Goal: Information Seeking & Learning: Understand process/instructions

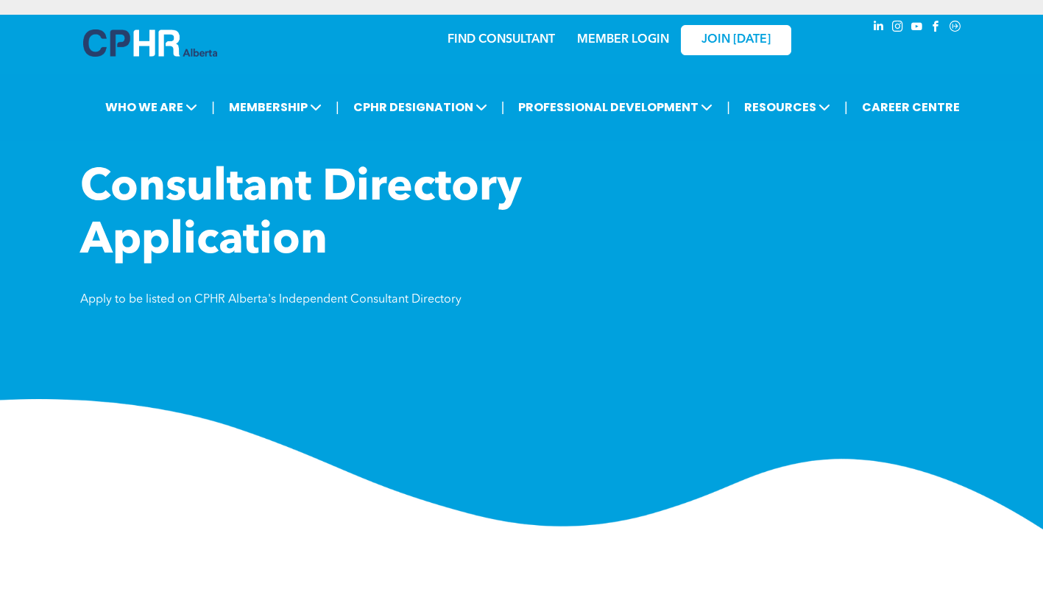
scroll to position [322, 0]
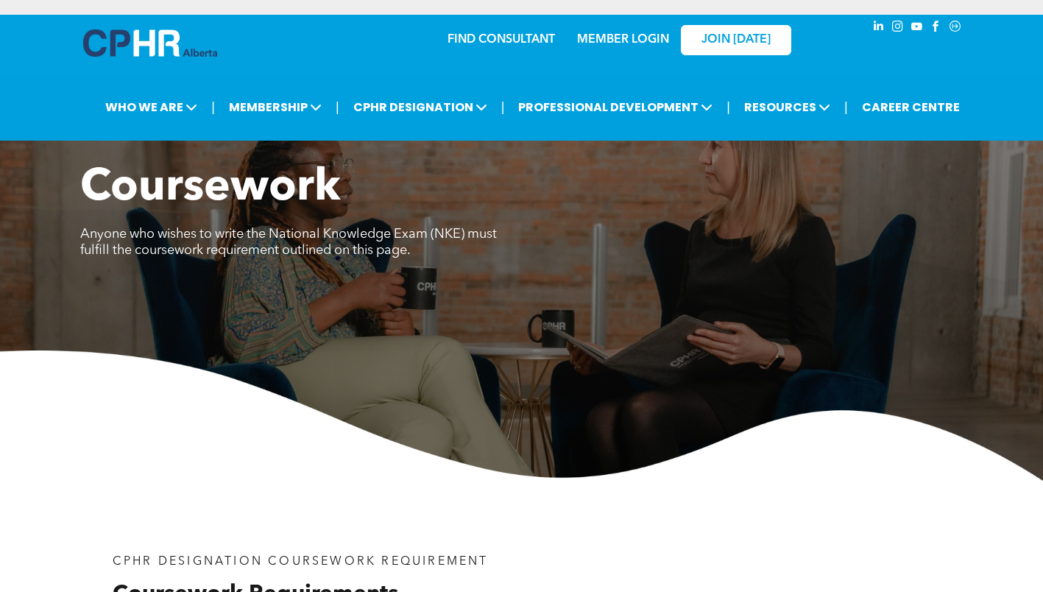
scroll to position [662, 0]
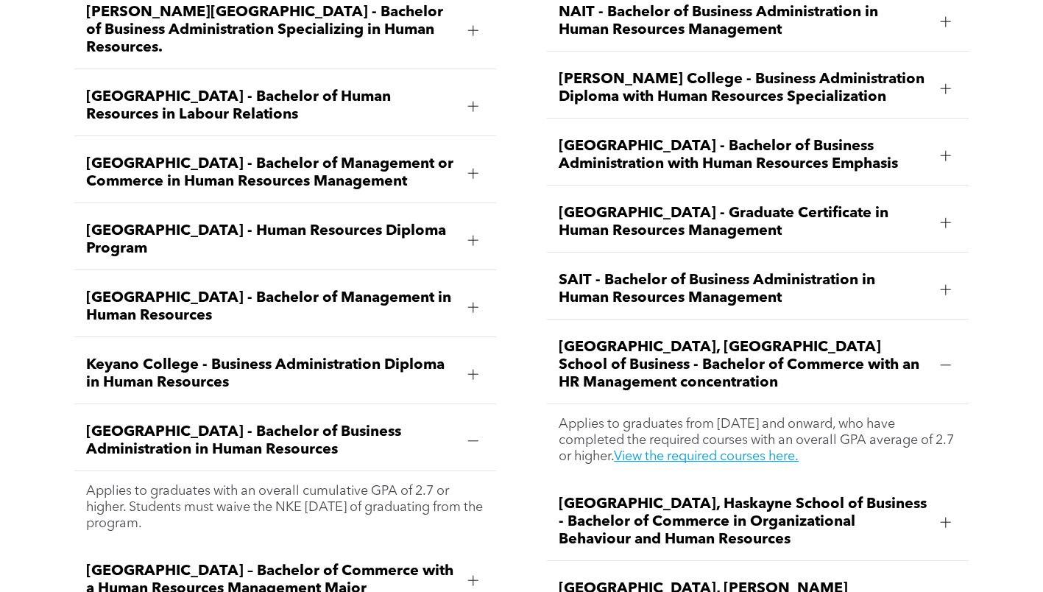
scroll to position [2208, 0]
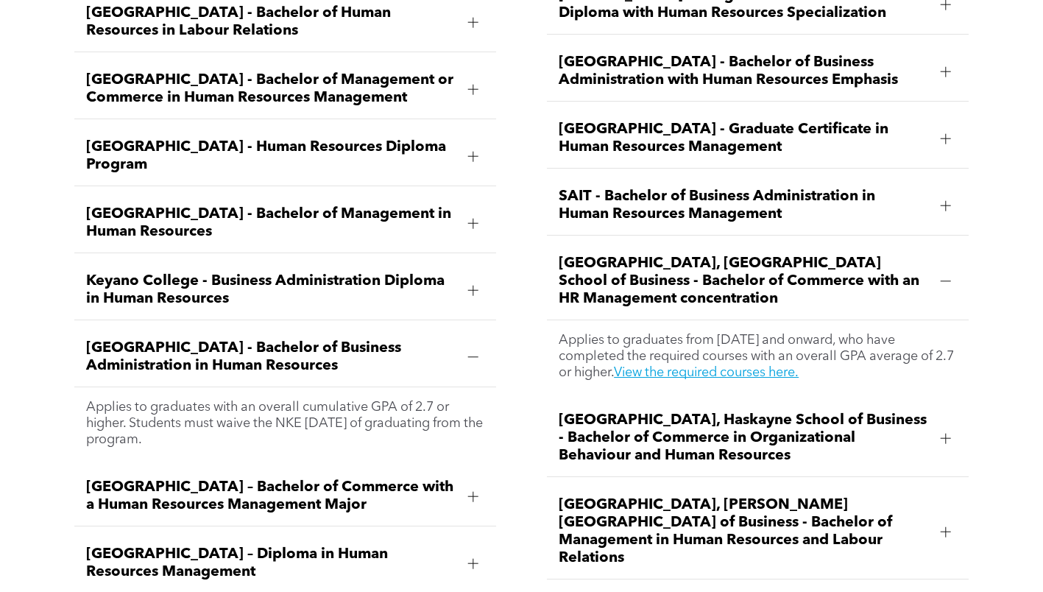
click at [667, 501] on span "University of Lethbridge, Dhillon School of Business - Bachelor of Management i…" at bounding box center [744, 531] width 370 height 71
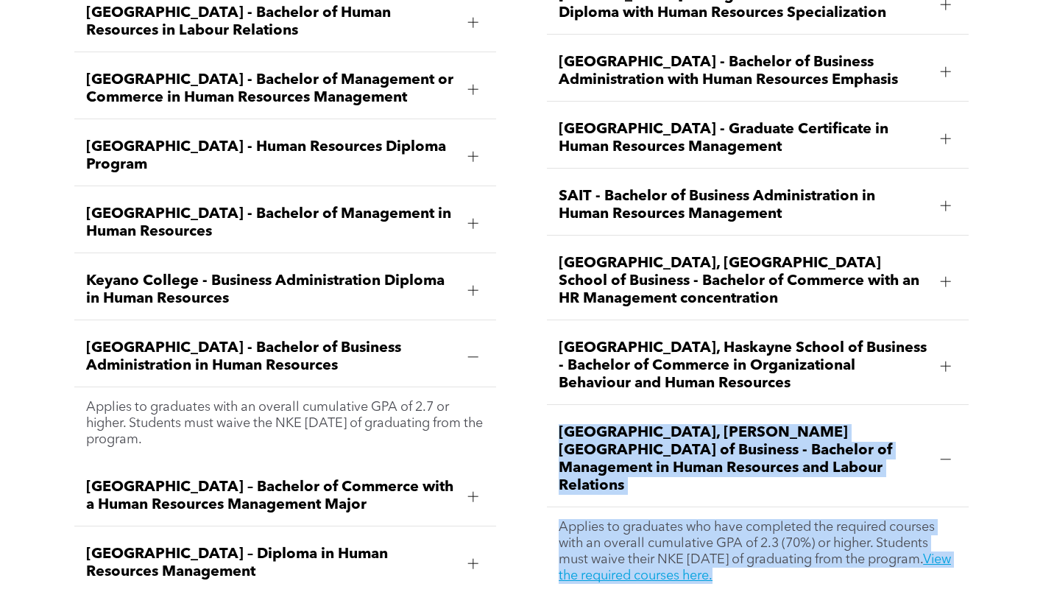
drag, startPoint x: 888, startPoint y: 540, endPoint x: 563, endPoint y: 397, distance: 354.6
click at [563, 397] on div "NAIT - Bachelor of Business Administration in Human Resources Management Applie…" at bounding box center [757, 251] width 445 height 711
copy li "University of Lethbridge, Dhillon School of Business - Bachelor of Management i…"
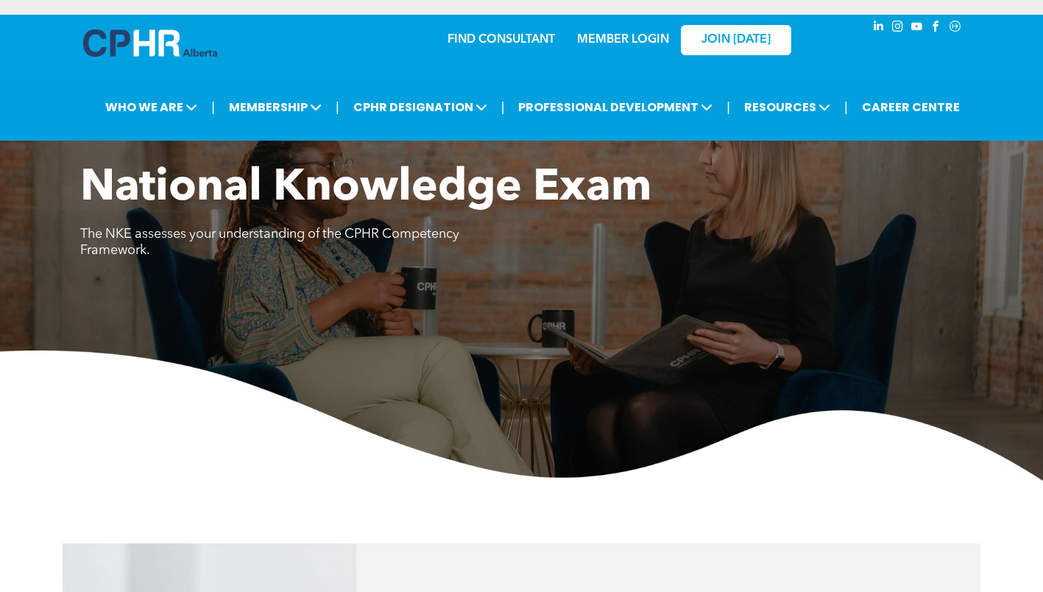
scroll to position [576, 0]
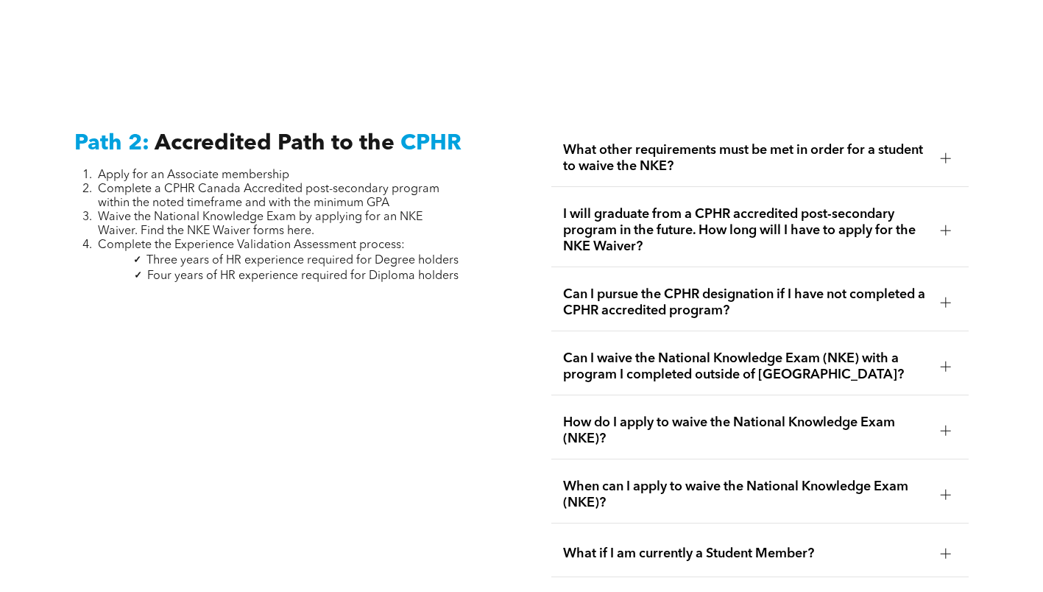
scroll to position [2121, 0]
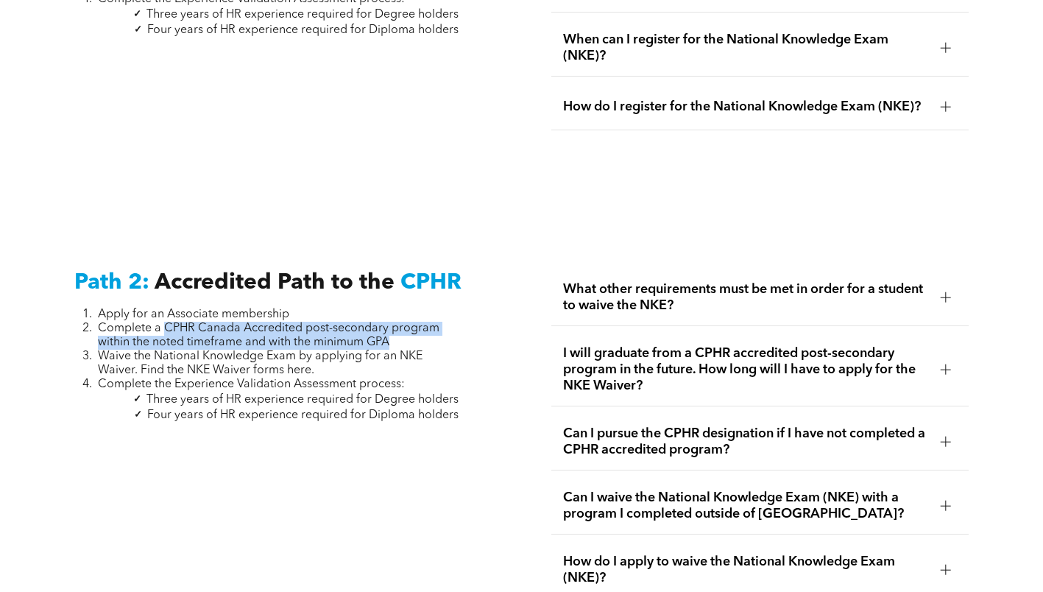
drag, startPoint x: 166, startPoint y: 317, endPoint x: 434, endPoint y: 327, distance: 268.1
click at [434, 327] on li "Complete a CPHR Canada Accredited post-secondary program within the noted timef…" at bounding box center [278, 336] width 361 height 28
copy span "CPHR Canada Accredited post-secondary program within the noted timeframe and wi…"
